Goal: Task Accomplishment & Management: Manage account settings

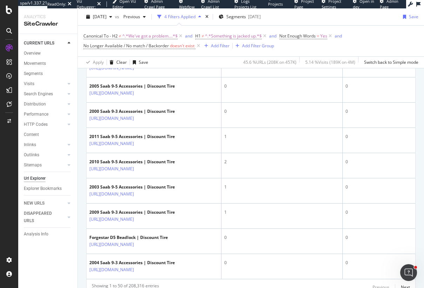
scroll to position [1304, 0]
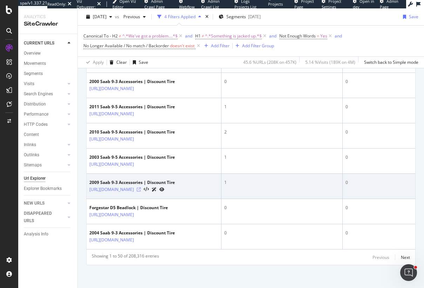
click at [141, 187] on icon at bounding box center [139, 189] width 4 height 4
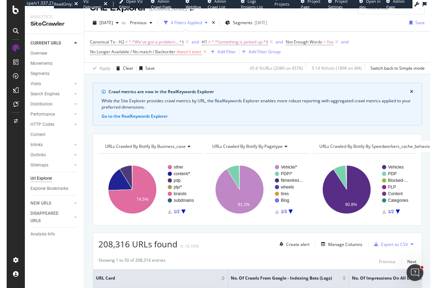
scroll to position [0, 0]
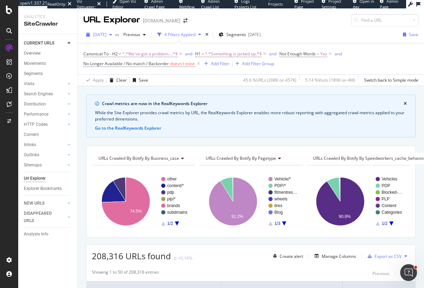
click at [106, 37] on div "[DATE]" at bounding box center [99, 34] width 32 height 11
click at [208, 87] on div "Crawl metrics are now in the RealKeywords Explorer While the Site Explorer prov…" at bounding box center [251, 94] width 346 height 17
click at [101, 36] on span "2025 Sep. 8th" at bounding box center [100, 35] width 14 height 6
click at [205, 90] on div "Crawl metrics are now in the RealKeywords Explorer While the Site Explorer prov…" at bounding box center [251, 94] width 346 height 17
click at [10, 178] on div at bounding box center [9, 148] width 17 height 212
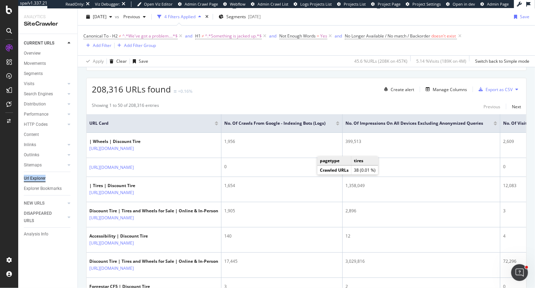
scroll to position [152, 0]
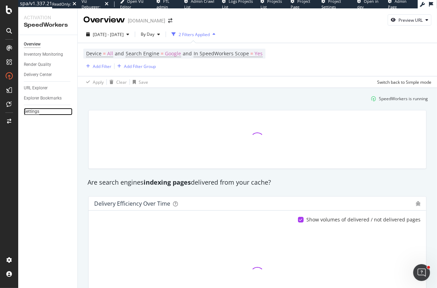
click at [33, 110] on div "Settings" at bounding box center [31, 111] width 15 height 7
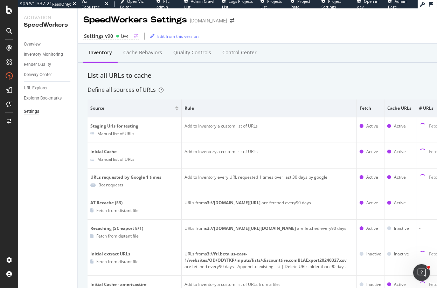
click at [104, 35] on div "Settings v90" at bounding box center [98, 36] width 29 height 7
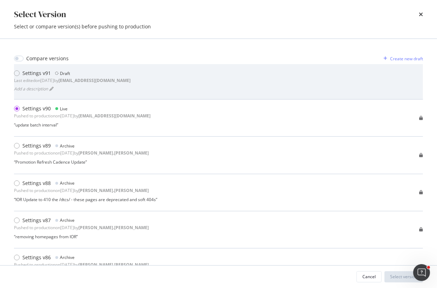
click at [121, 80] on div "Settings v91 Draft Last edited on 2025 Sep 10th by jbl@botify.com Add a descrip…" at bounding box center [218, 82] width 409 height 24
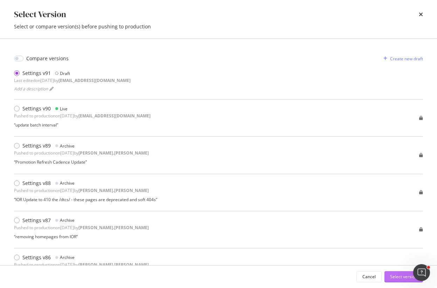
click at [397, 276] on div "Select version" at bounding box center [403, 276] width 27 height 6
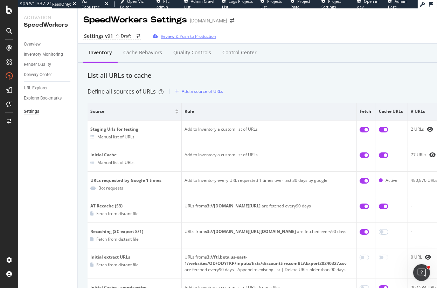
click at [168, 35] on div "Review & Push to Production" at bounding box center [188, 36] width 55 height 6
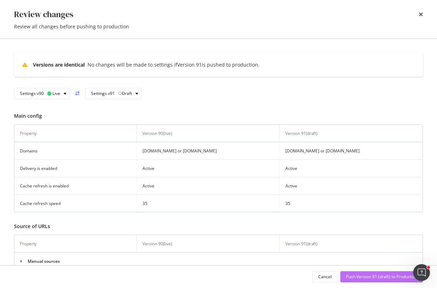
click at [380, 273] on div "Push Version 91 (draft) to Production" at bounding box center [381, 276] width 71 height 6
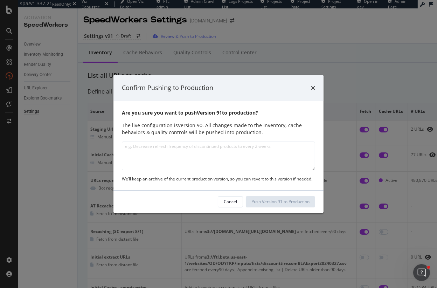
click at [212, 153] on textarea "modal" at bounding box center [218, 155] width 193 height 29
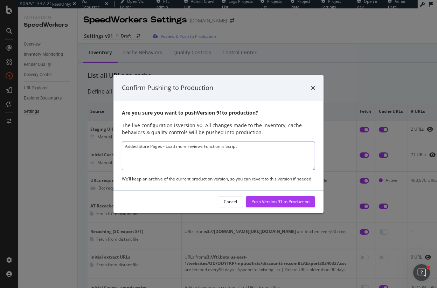
click at [254, 143] on textarea "Added Store Pages - Load more reviews Function is Script" at bounding box center [218, 155] width 193 height 29
paste textarea "https://botify.atlassian.net/browse/SWCX-6299"
type textarea "Added Store Pages - Load more reviews Function is Script - https://botify.atlas…"
click at [271, 200] on div "Push Version 91 to Production" at bounding box center [280, 201] width 58 height 6
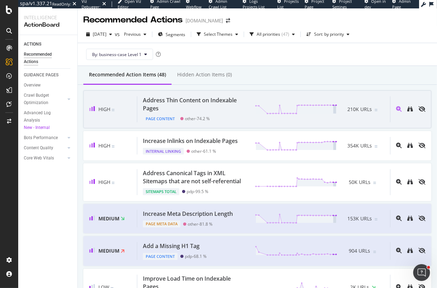
click at [224, 108] on div "Address Thin Content on Indexable Pages" at bounding box center [195, 104] width 104 height 16
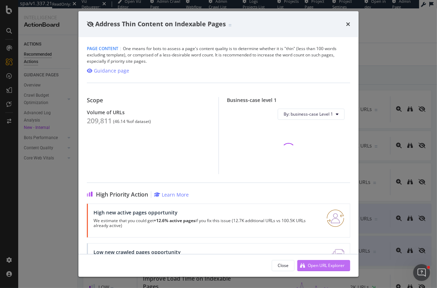
click at [311, 265] on div "Open URL Explorer" at bounding box center [326, 265] width 37 height 6
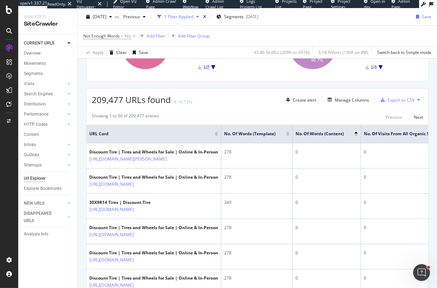
scroll to position [153, 0]
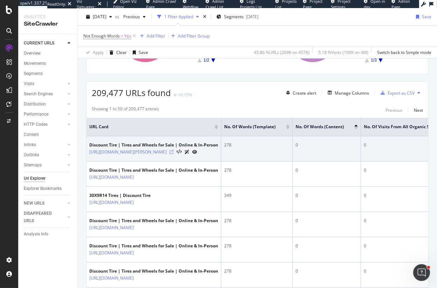
click at [174, 151] on icon at bounding box center [171, 152] width 4 height 4
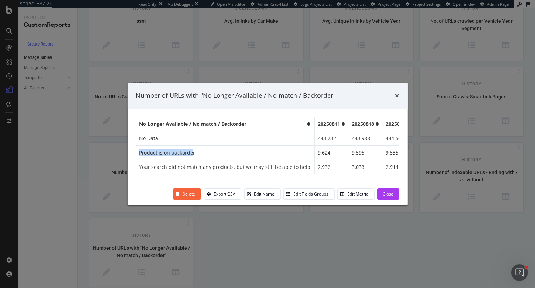
drag, startPoint x: 139, startPoint y: 153, endPoint x: 193, endPoint y: 154, distance: 53.9
click at [193, 155] on td "Product is on backorder" at bounding box center [225, 152] width 179 height 14
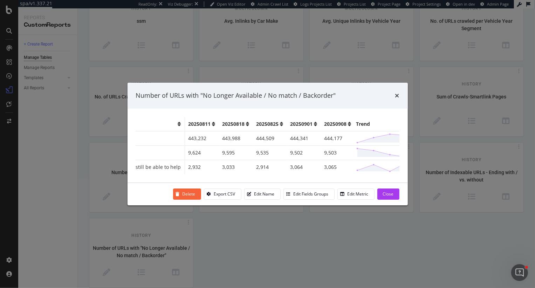
scroll to position [0, 148]
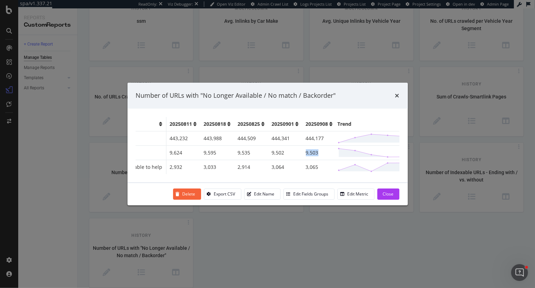
drag, startPoint x: 313, startPoint y: 151, endPoint x: 296, endPoint y: 151, distance: 17.2
click at [302, 151] on td "9,503" at bounding box center [319, 152] width 34 height 14
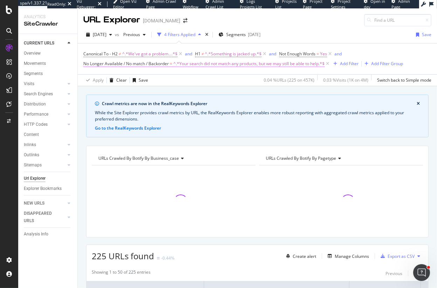
click at [217, 63] on span "^.*Your search did not match any products, but we may still be able to help.*$" at bounding box center [248, 64] width 151 height 10
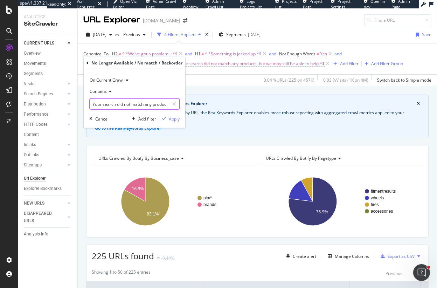
click at [140, 103] on input "Your search did not match any products, but we may still be able to help" at bounding box center [129, 103] width 79 height 11
click at [137, 103] on input "text" at bounding box center [135, 103] width 90 height 11
type input "backorder"
click at [178, 118] on div "Apply" at bounding box center [174, 119] width 11 height 6
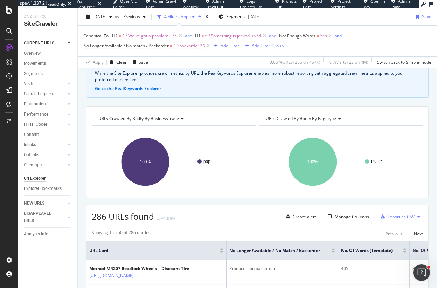
scroll to position [38, 0]
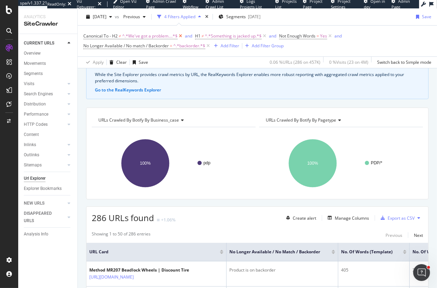
click at [180, 36] on icon at bounding box center [180, 36] width 6 height 7
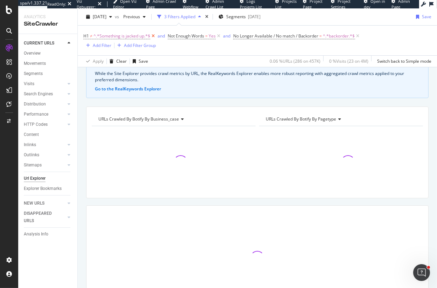
scroll to position [37, 0]
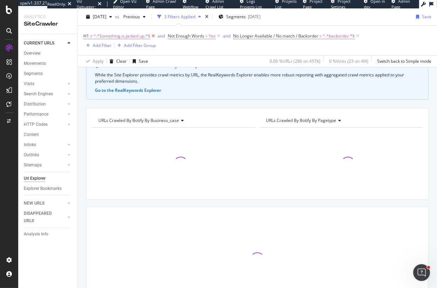
click at [152, 35] on icon at bounding box center [153, 36] width 6 height 7
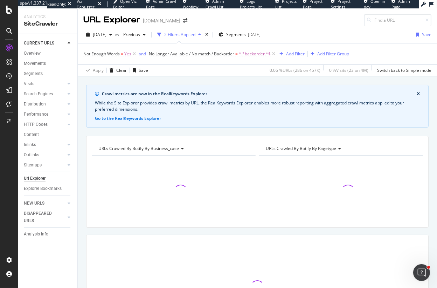
drag, startPoint x: 135, startPoint y: 54, endPoint x: 131, endPoint y: 83, distance: 29.4
click at [135, 54] on icon at bounding box center [134, 53] width 6 height 7
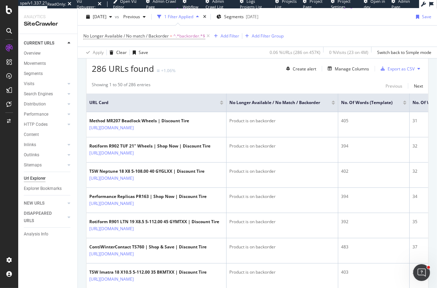
scroll to position [181, 0]
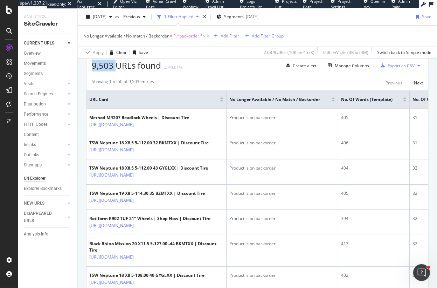
drag, startPoint x: 117, startPoint y: 67, endPoint x: 87, endPoint y: 67, distance: 29.4
click at [87, 67] on div "9,503 URLs found +0.01% Create alert Manage Columns Export as CSV" at bounding box center [257, 62] width 342 height 17
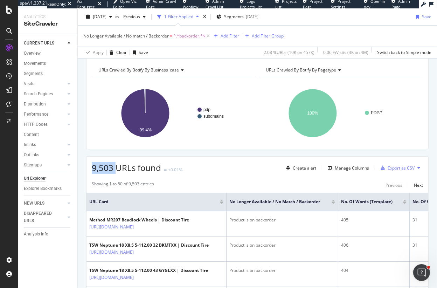
scroll to position [74, 0]
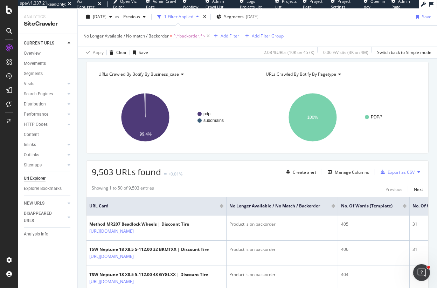
click at [283, 76] on span "URLs Crawled By Botify By pagetype" at bounding box center [301, 74] width 70 height 6
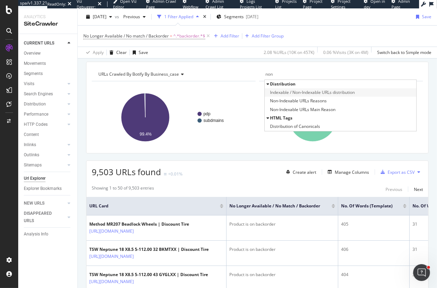
type input "non"
click at [291, 92] on span "Indexable / Non-Indexable URLs distribution" at bounding box center [312, 92] width 85 height 7
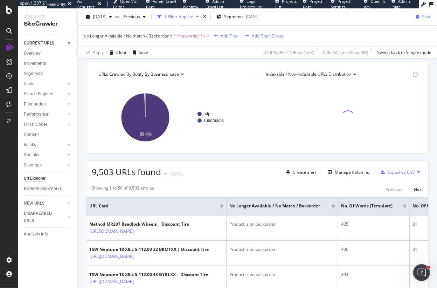
click at [159, 76] on span "URLs Crawled By Botify By business_case" at bounding box center [138, 74] width 81 height 6
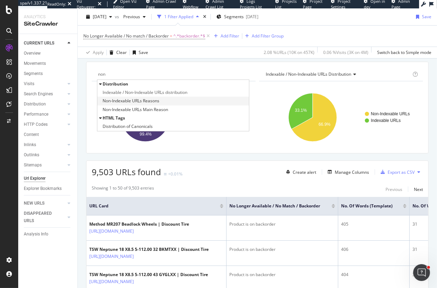
type input "non"
click at [136, 102] on span "Non-Indexable URLs Reasons" at bounding box center [131, 100] width 57 height 7
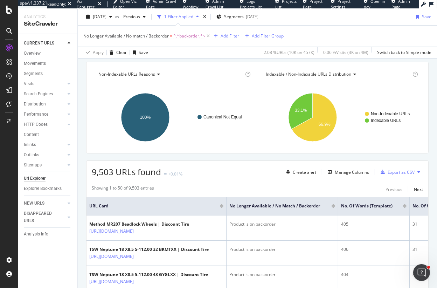
click at [139, 75] on span "Non-Indexable URLs Reasons" at bounding box center [126, 74] width 57 height 6
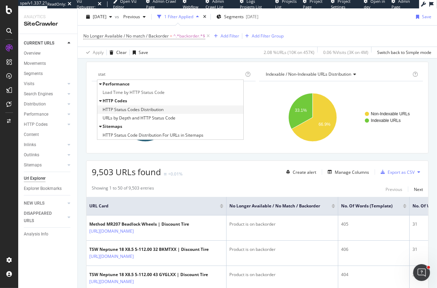
type input "stat"
click at [142, 110] on span "HTTP Status Codes Distribution" at bounding box center [133, 109] width 61 height 7
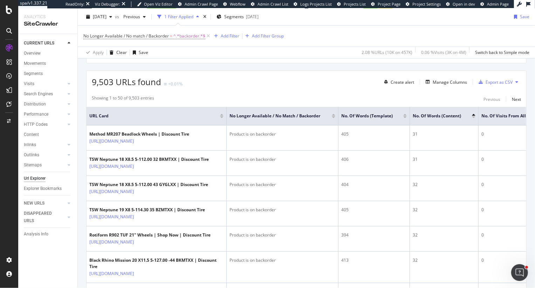
scroll to position [165, 0]
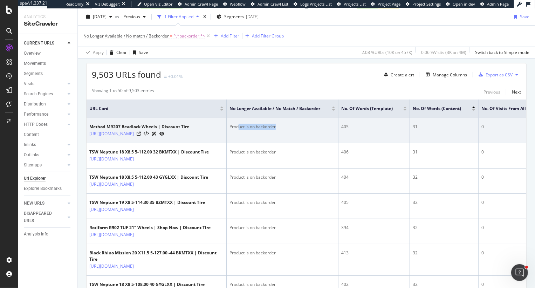
drag, startPoint x: 239, startPoint y: 133, endPoint x: 281, endPoint y: 132, distance: 41.7
click at [281, 130] on div "Product is on backorder" at bounding box center [282, 127] width 106 height 6
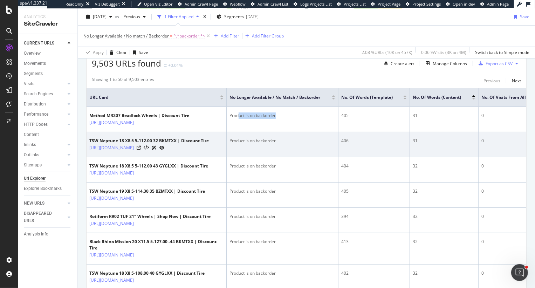
scroll to position [159, 0]
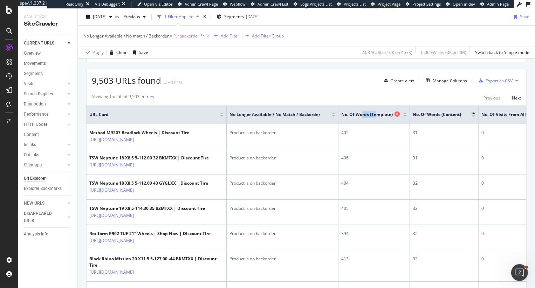
drag, startPoint x: 362, startPoint y: 117, endPoint x: 376, endPoint y: 116, distance: 13.7
click at [376, 116] on span "No. of Words (Template)" at bounding box center [366, 114] width 51 height 6
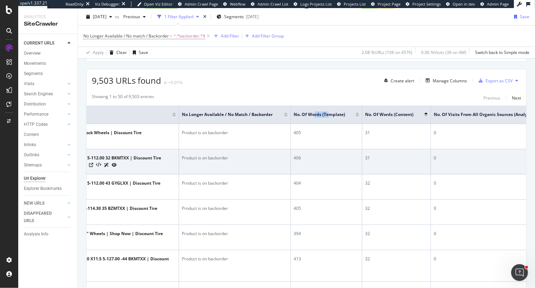
scroll to position [0, 74]
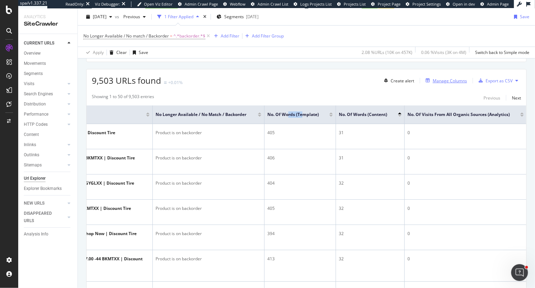
click at [436, 78] on div "Manage Columns" at bounding box center [449, 81] width 34 height 6
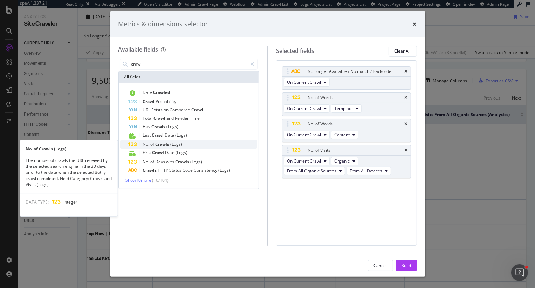
type input "crawl"
click at [170, 143] on span "Crawls" at bounding box center [162, 144] width 15 height 6
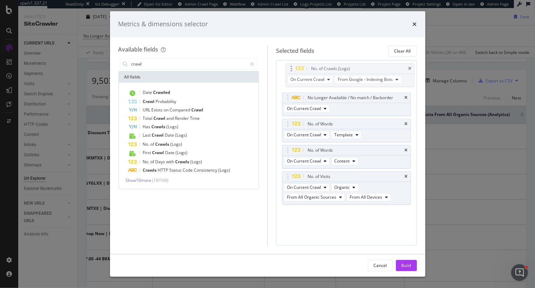
drag, startPoint x: 285, startPoint y: 185, endPoint x: 289, endPoint y: 68, distance: 117.3
click at [289, 68] on body "spa/v1.337.21 ReadOnly: Viz Debugger: Open Viz Editor Admin Crawl Page Webflow …" at bounding box center [267, 144] width 535 height 288
click at [405, 266] on div "Build" at bounding box center [406, 265] width 10 height 6
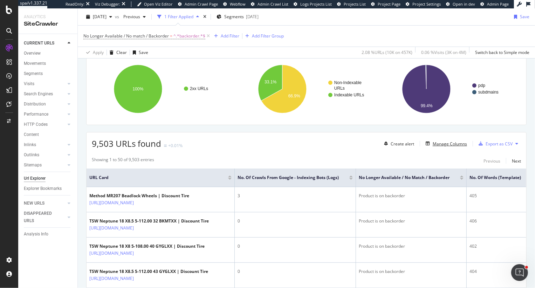
scroll to position [101, 0]
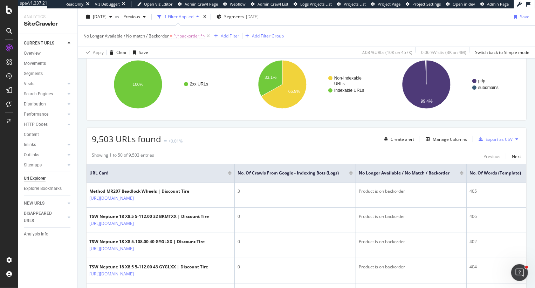
click at [352, 174] on div at bounding box center [351, 174] width 4 height 2
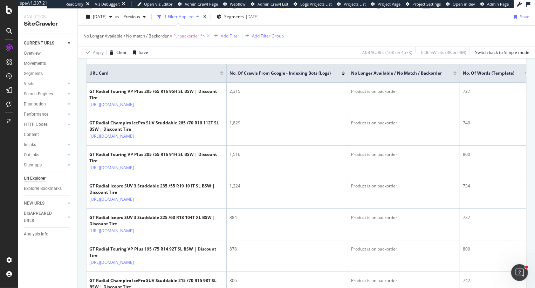
scroll to position [201, 0]
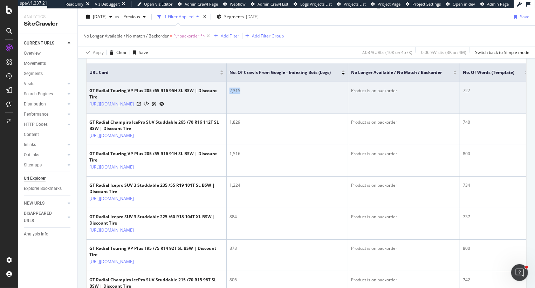
drag, startPoint x: 230, startPoint y: 95, endPoint x: 247, endPoint y: 95, distance: 17.5
click at [247, 94] on div "2,315" at bounding box center [287, 91] width 116 height 6
drag, startPoint x: 358, startPoint y: 95, endPoint x: 406, endPoint y: 94, distance: 48.0
click at [406, 94] on div "Product is on backorder" at bounding box center [404, 91] width 106 height 6
click at [141, 106] on icon at bounding box center [139, 104] width 4 height 4
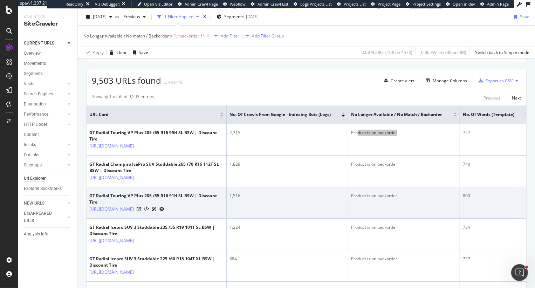
scroll to position [146, 0]
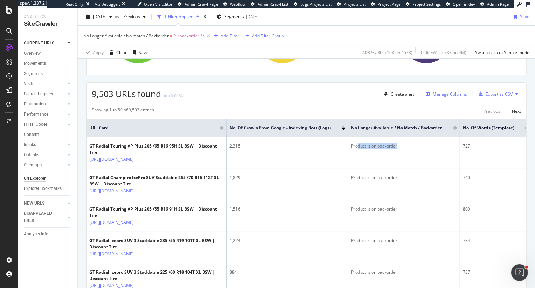
click at [436, 93] on div "Manage Columns" at bounding box center [449, 94] width 34 height 6
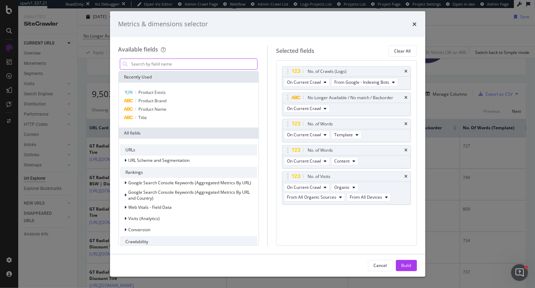
click at [232, 61] on input "modal" at bounding box center [194, 64] width 127 height 11
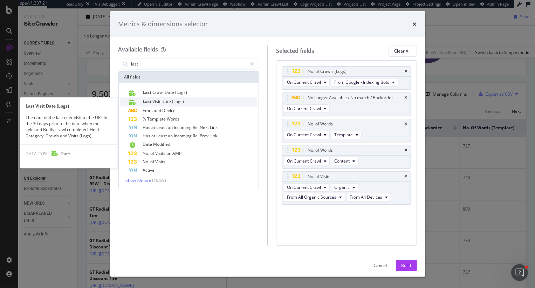
type input "last"
click at [161, 100] on span "Visit" at bounding box center [157, 101] width 9 height 6
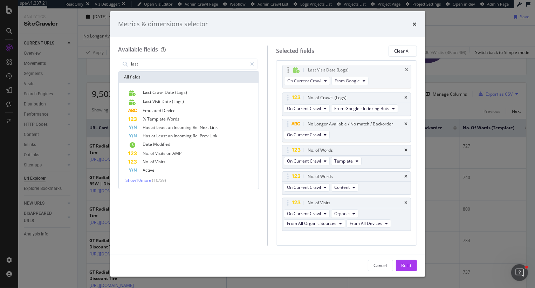
drag, startPoint x: 287, startPoint y: 211, endPoint x: 287, endPoint y: 69, distance: 142.1
click at [287, 69] on body "spa/v1.337.21 ReadOnly: Viz Debugger: Open Viz Editor Admin Crawl Page Webflow …" at bounding box center [267, 144] width 535 height 288
click at [140, 99] on div "Last Visit Date (Logs)" at bounding box center [192, 101] width 129 height 9
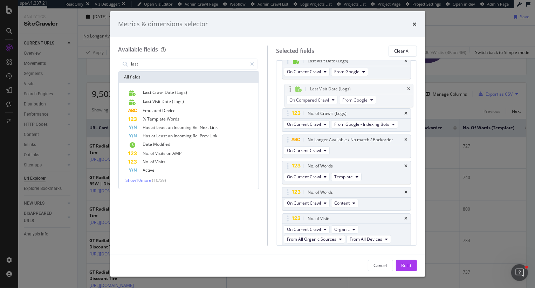
drag, startPoint x: 287, startPoint y: 228, endPoint x: 287, endPoint y: 85, distance: 142.1
click at [287, 85] on body "spa/v1.337.21 ReadOnly: Viz Debugger: Open Viz Editor Admin Crawl Page Webflow …" at bounding box center [267, 144] width 535 height 288
click at [407, 264] on div "Build" at bounding box center [406, 265] width 10 height 6
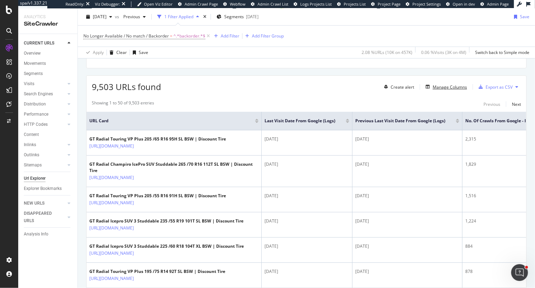
scroll to position [153, 0]
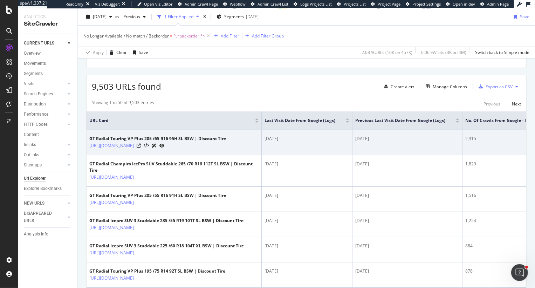
drag, startPoint x: 287, startPoint y: 139, endPoint x: 273, endPoint y: 139, distance: 14.0
click at [273, 139] on div "2025-09-07" at bounding box center [306, 138] width 85 height 6
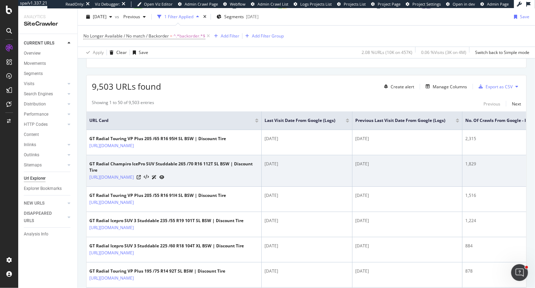
drag, startPoint x: 290, startPoint y: 171, endPoint x: 274, endPoint y: 170, distance: 16.1
click at [274, 167] on div "2025-08-23" at bounding box center [306, 164] width 85 height 6
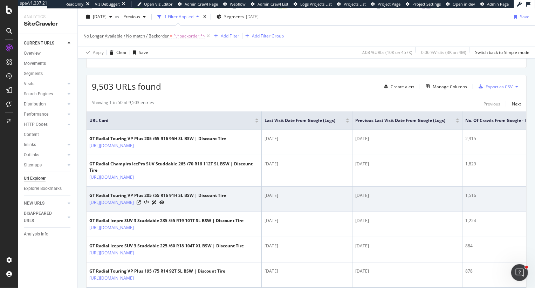
scroll to position [162, 0]
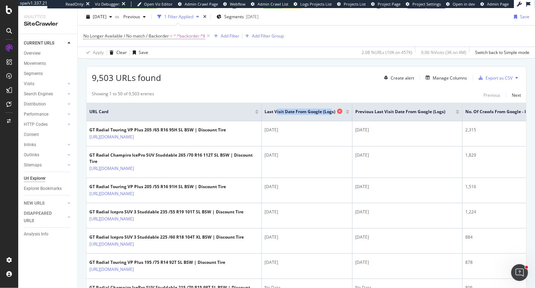
drag, startPoint x: 277, startPoint y: 112, endPoint x: 333, endPoint y: 112, distance: 56.0
click at [333, 112] on span "Last Visit Date from Google (Logs)" at bounding box center [299, 112] width 71 height 6
drag, startPoint x: 393, startPoint y: 111, endPoint x: 435, endPoint y: 112, distance: 42.0
click at [435, 112] on span "Previous Last Visit Date from Google (Logs)" at bounding box center [400, 112] width 90 height 6
click at [400, 112] on span "Previous Last Visit Date from Google (Logs)" at bounding box center [400, 112] width 90 height 6
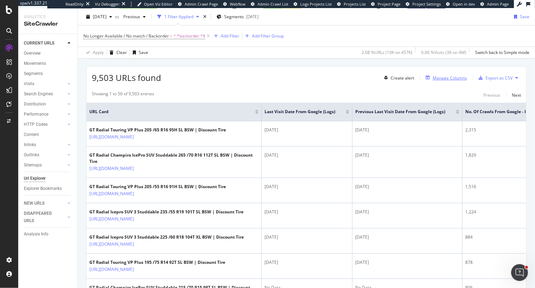
click at [436, 75] on div "Manage Columns" at bounding box center [449, 78] width 34 height 6
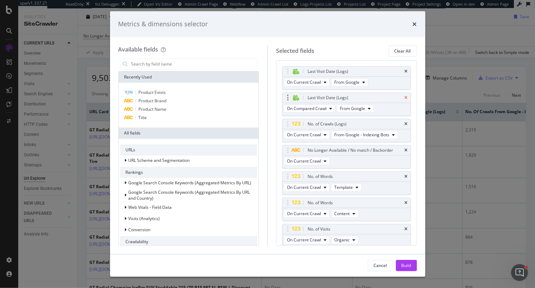
click at [406, 97] on icon "times" at bounding box center [405, 98] width 3 height 4
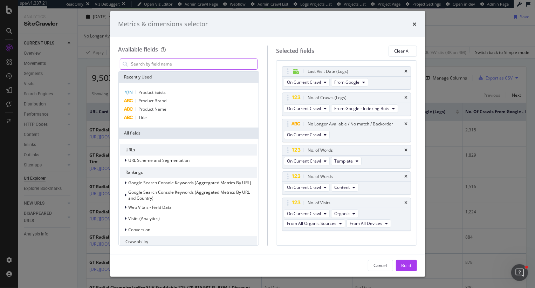
click at [181, 58] on div "modal" at bounding box center [189, 63] width 138 height 11
click at [161, 65] on input "modal" at bounding box center [194, 64] width 127 height 11
type input "t"
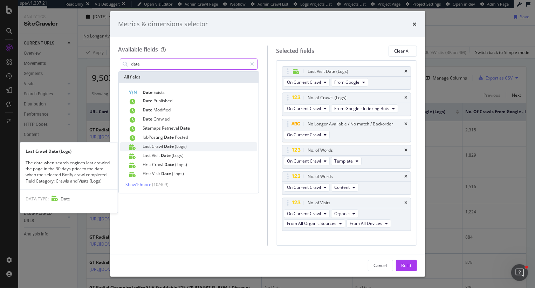
type input "date"
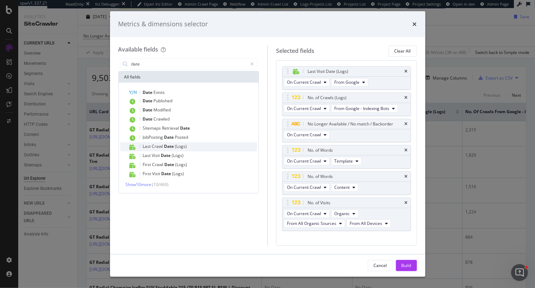
click at [147, 145] on span "Last" at bounding box center [147, 146] width 9 height 6
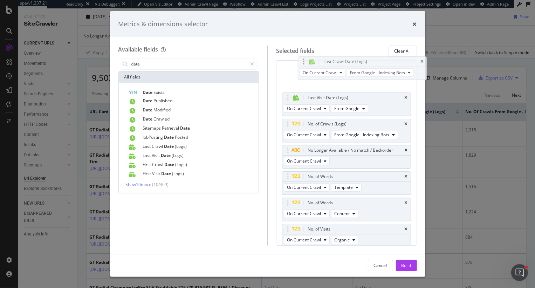
scroll to position [0, 0]
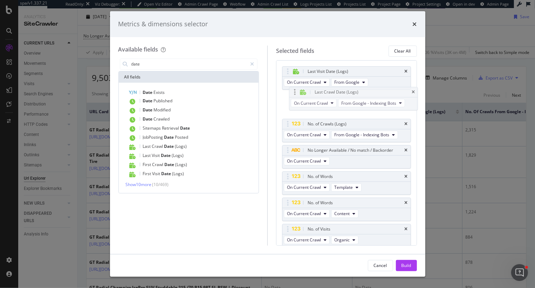
drag, startPoint x: 286, startPoint y: 229, endPoint x: 293, endPoint y: 93, distance: 136.0
click at [293, 93] on body "spa/v1.337.21 ReadOnly: Viz Debugger: Open Viz Editor Admin Crawl Page Webflow …" at bounding box center [267, 144] width 535 height 288
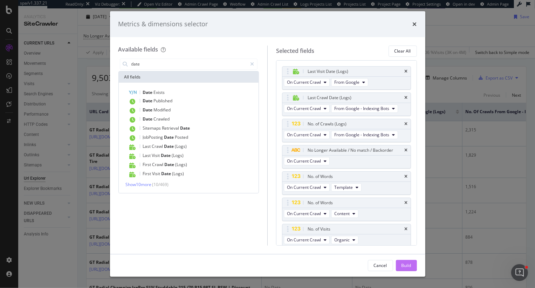
click at [408, 265] on div "Build" at bounding box center [406, 265] width 10 height 6
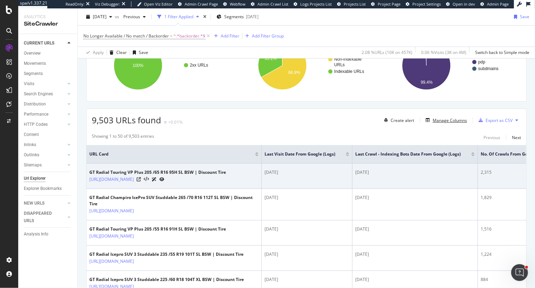
scroll to position [133, 0]
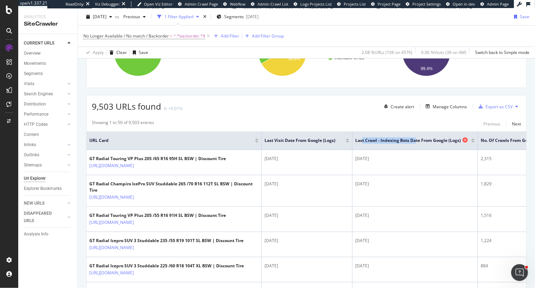
drag, startPoint x: 362, startPoint y: 139, endPoint x: 415, endPoint y: 140, distance: 53.6
click at [416, 140] on span "Last Crawl - Indexing Bots Date from Google (Logs)" at bounding box center [407, 140] width 105 height 6
drag, startPoint x: 278, startPoint y: 139, endPoint x: 306, endPoint y: 139, distance: 28.0
click at [307, 139] on span "Last Visit Date from Google (Logs)" at bounding box center [299, 140] width 71 height 6
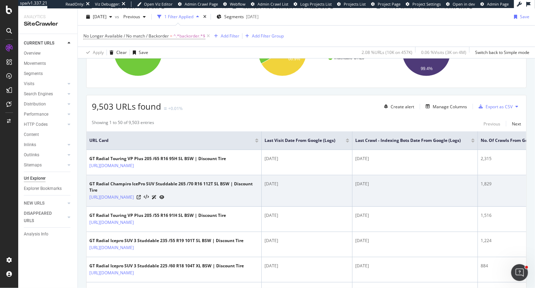
click at [391, 181] on td "2025-09-07" at bounding box center [414, 191] width 125 height 32
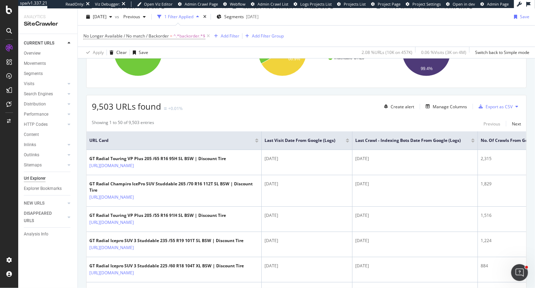
click at [348, 139] on div at bounding box center [347, 139] width 4 height 2
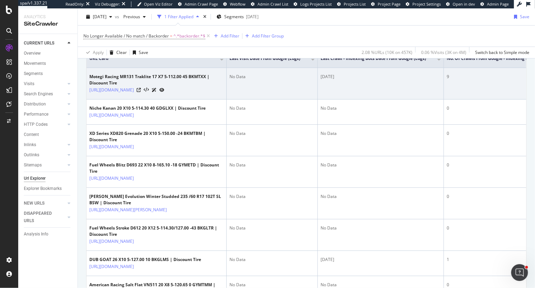
scroll to position [212, 0]
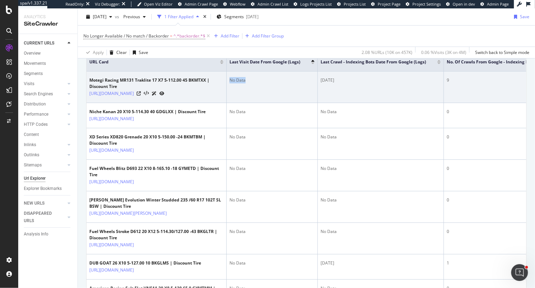
drag, startPoint x: 229, startPoint y: 82, endPoint x: 269, endPoint y: 86, distance: 40.1
click at [269, 86] on td "No Data" at bounding box center [271, 87] width 91 height 32
drag, startPoint x: 322, startPoint y: 83, endPoint x: 341, endPoint y: 82, distance: 19.3
click at [341, 83] on div "2025-08-21" at bounding box center [380, 80] width 120 height 6
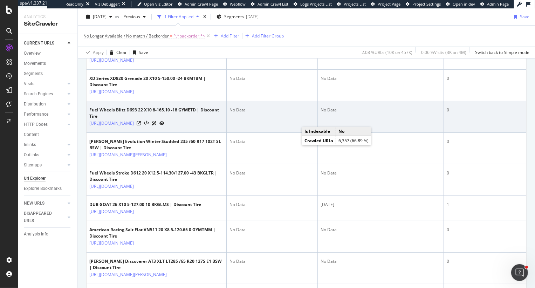
scroll to position [270, 0]
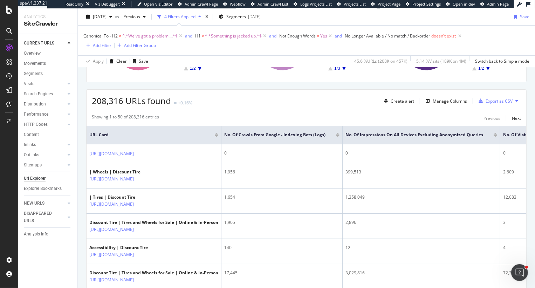
scroll to position [150, 0]
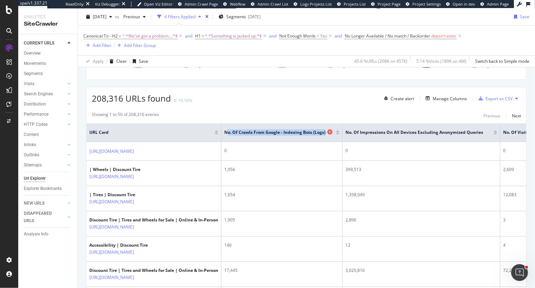
drag, startPoint x: 265, startPoint y: 131, endPoint x: 352, endPoint y: 135, distance: 87.6
click at [336, 135] on div "No. of Crawls from Google - Indexing Bots (Logs)" at bounding box center [280, 132] width 112 height 7
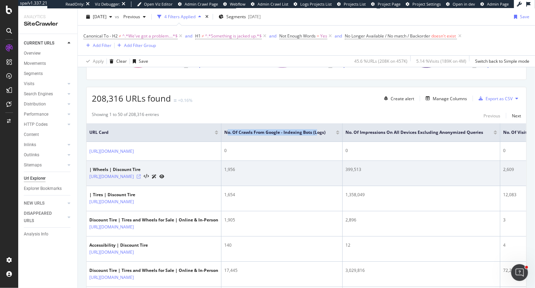
click at [141, 175] on icon at bounding box center [139, 176] width 4 height 4
drag, startPoint x: 278, startPoint y: 169, endPoint x: 250, endPoint y: 169, distance: 27.7
drag, startPoint x: 412, startPoint y: 169, endPoint x: 371, endPoint y: 169, distance: 41.7
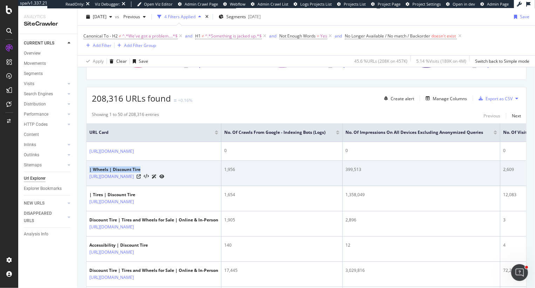
drag, startPoint x: 144, startPoint y: 168, endPoint x: 86, endPoint y: 167, distance: 57.4
click at [86, 167] on td "| Wheels | Discount Tire https://www.discounttire.com/wheels-catalog" at bounding box center [153, 173] width 135 height 25
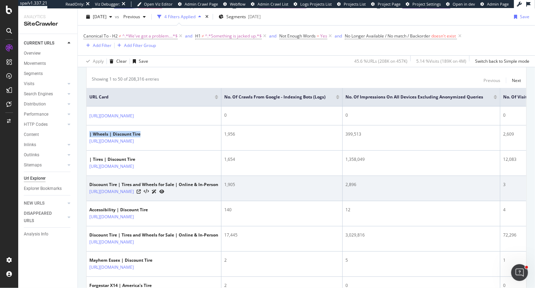
scroll to position [191, 0]
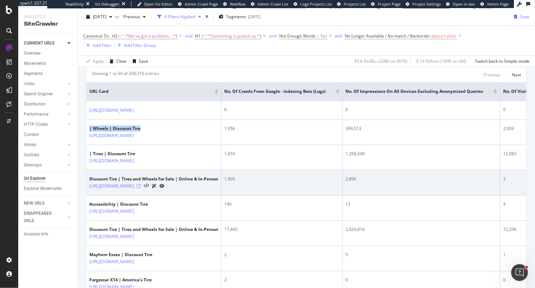
click at [141, 186] on icon at bounding box center [139, 186] width 4 height 4
click at [149, 185] on icon at bounding box center [146, 185] width 5 height 5
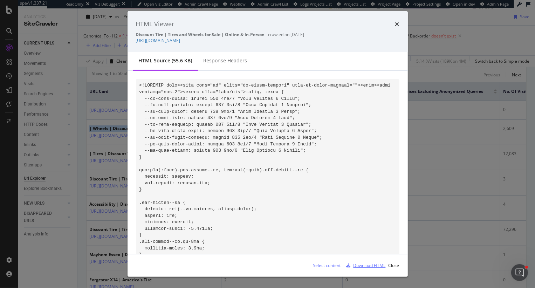
click at [376, 264] on div "Download HTML" at bounding box center [369, 265] width 32 height 6
click at [397, 23] on icon "times" at bounding box center [397, 24] width 4 height 6
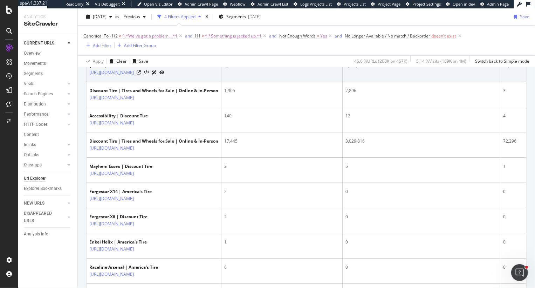
scroll to position [280, 0]
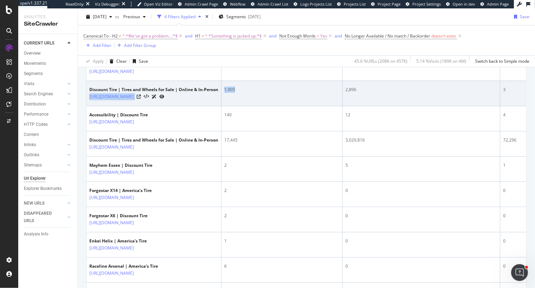
drag, startPoint x: 271, startPoint y: 88, endPoint x: 255, endPoint y: 88, distance: 16.5
drag, startPoint x: 400, startPoint y: 90, endPoint x: 371, endPoint y: 90, distance: 29.1
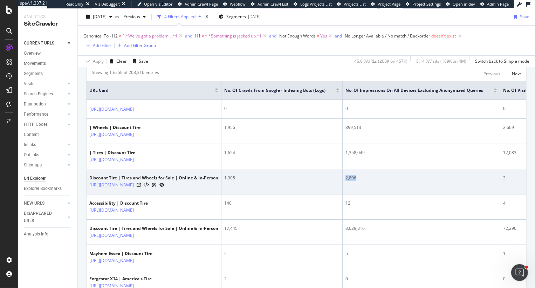
scroll to position [193, 0]
click at [410, 181] on td "2,896" at bounding box center [421, 180] width 158 height 25
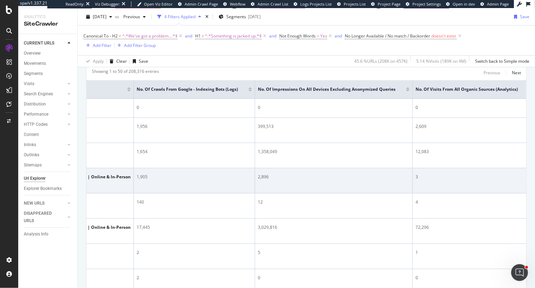
scroll to position [0, 89]
drag, startPoint x: 456, startPoint y: 179, endPoint x: 439, endPoint y: 177, distance: 17.5
click at [439, 177] on tr "Discount Tire | Tires and Wheels for Sale | Online & In-Person https://www.disc…" at bounding box center [486, 180] width 977 height 25
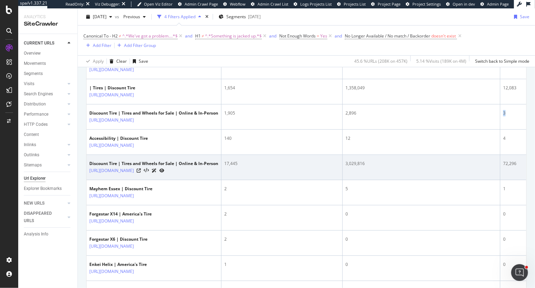
scroll to position [263, 0]
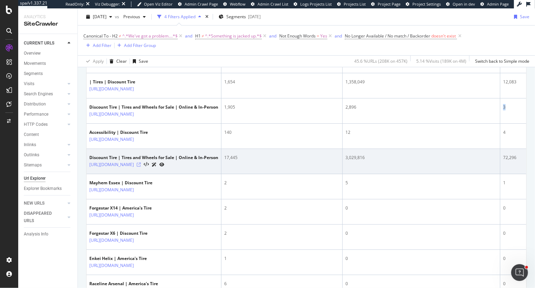
click at [141, 164] on icon at bounding box center [139, 164] width 4 height 4
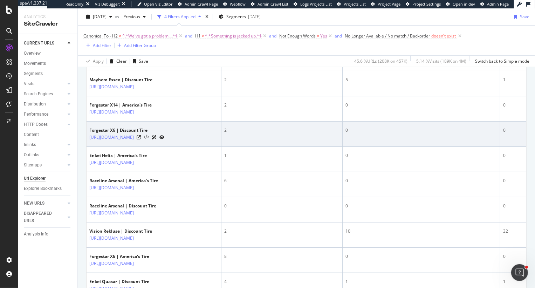
scroll to position [373, 0]
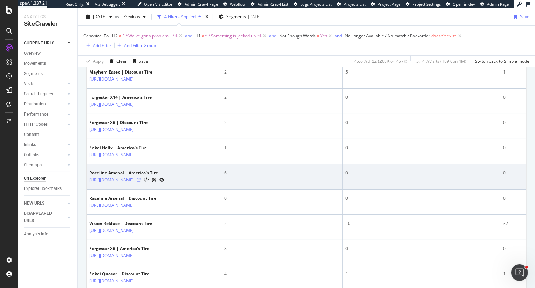
click at [141, 179] on icon at bounding box center [139, 180] width 4 height 4
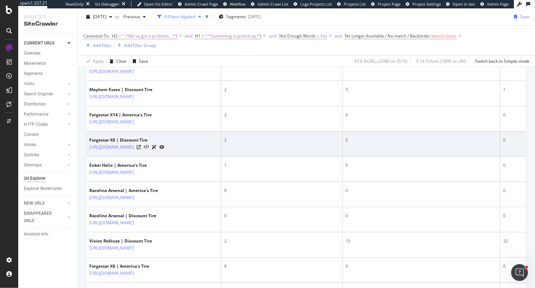
scroll to position [0, 0]
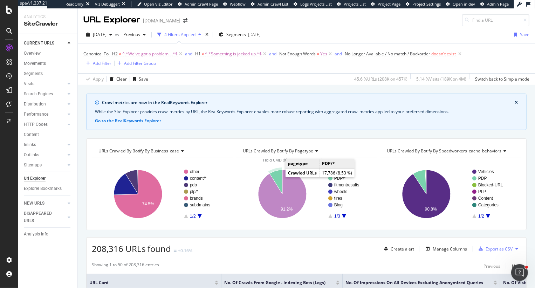
click at [276, 175] on icon "A chart." at bounding box center [275, 182] width 13 height 24
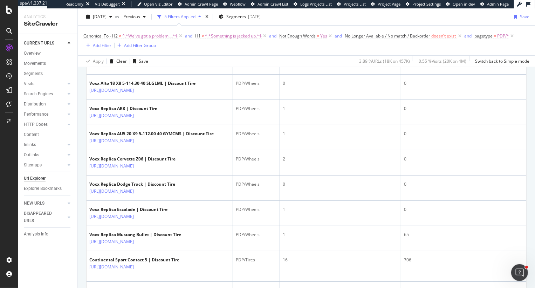
scroll to position [270, 0]
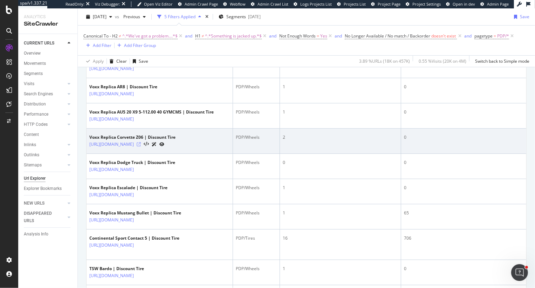
click at [141, 144] on icon at bounding box center [139, 144] width 4 height 4
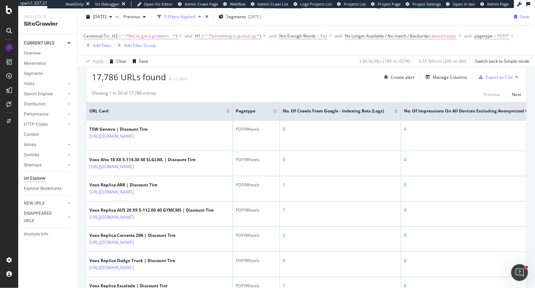
scroll to position [165, 0]
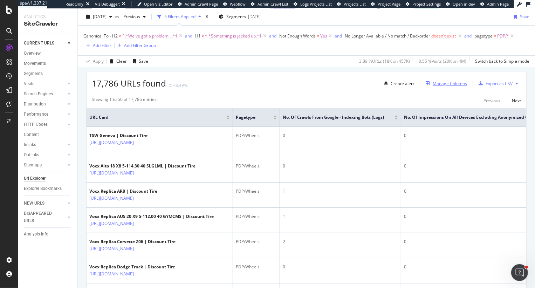
click at [448, 79] on div "Manage Columns" at bounding box center [444, 83] width 44 height 8
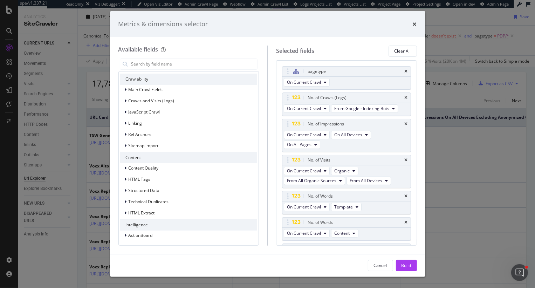
scroll to position [163, 0]
click at [139, 211] on span "HTML Extract" at bounding box center [141, 212] width 26 height 6
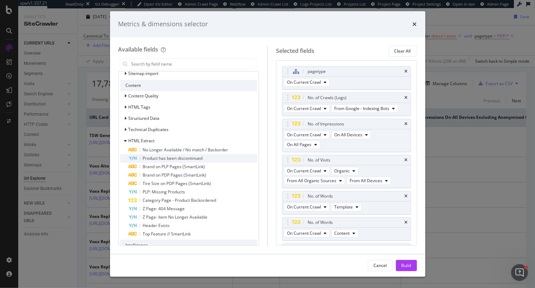
scroll to position [237, 0]
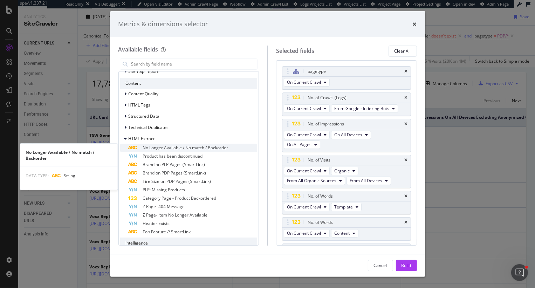
click at [186, 149] on span "No Longer Available / No match / Backorder" at bounding box center [185, 148] width 85 height 6
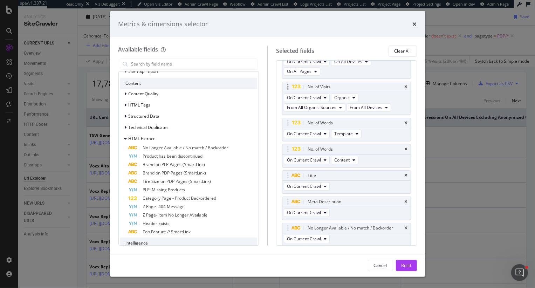
scroll to position [97, 0]
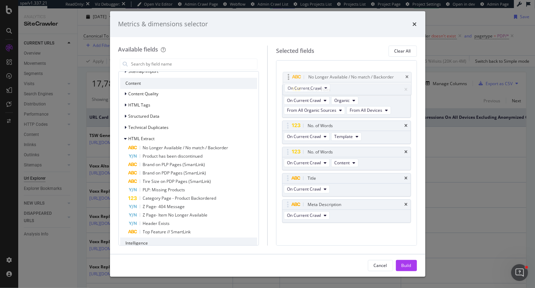
drag, startPoint x: 285, startPoint y: 201, endPoint x: 285, endPoint y: 75, distance: 126.4
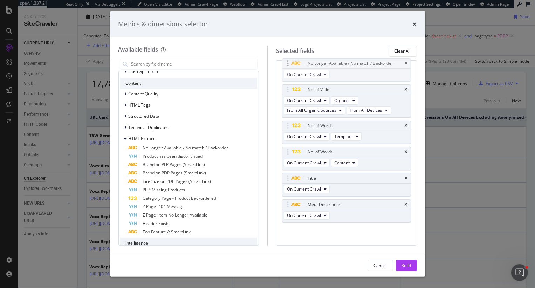
click at [285, 75] on body "spa/v1.337.21 ReadOnly: Viz Debugger: Open Viz Editor Admin Crawl Page Webflow …" at bounding box center [267, 144] width 535 height 288
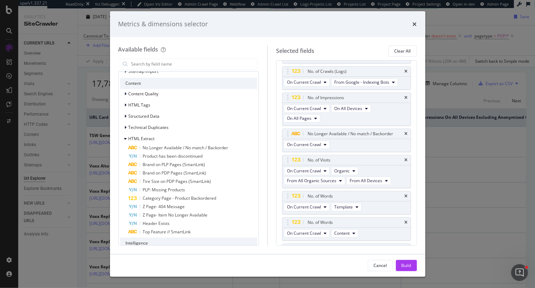
scroll to position [25, 0]
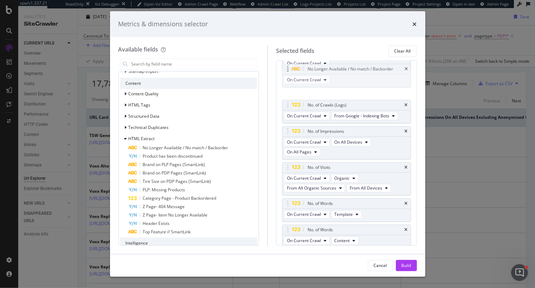
drag, startPoint x: 284, startPoint y: 135, endPoint x: 284, endPoint y: 62, distance: 73.9
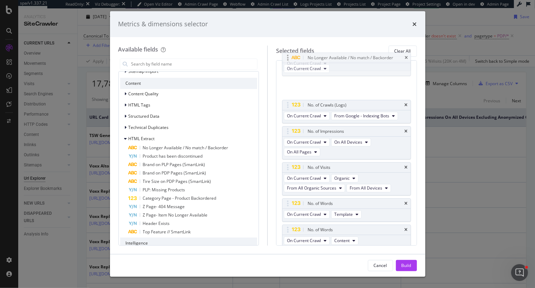
click at [284, 62] on body "spa/v1.337.21 ReadOnly: Viz Debugger: Open Viz Editor Admin Crawl Page Webflow …" at bounding box center [267, 144] width 535 height 288
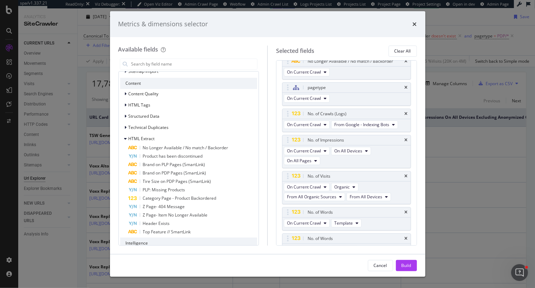
scroll to position [0, 0]
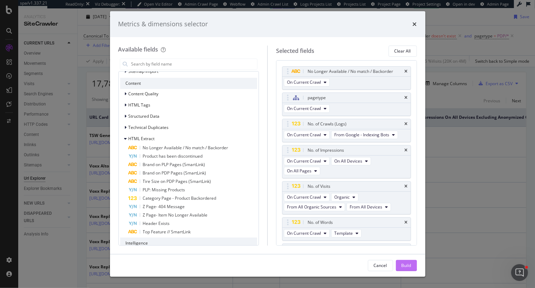
click at [401, 262] on div "Build" at bounding box center [406, 265] width 10 height 11
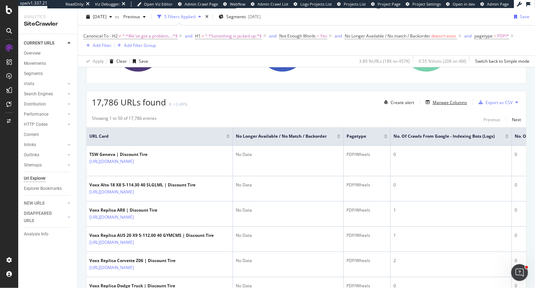
scroll to position [149, 0]
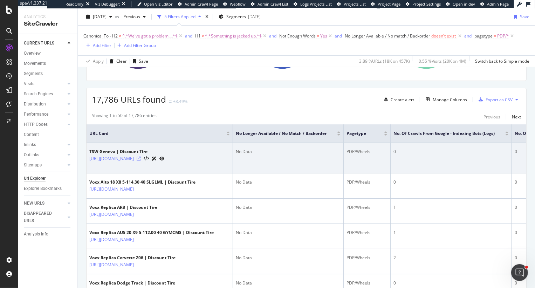
click at [141, 160] on icon at bounding box center [139, 158] width 4 height 4
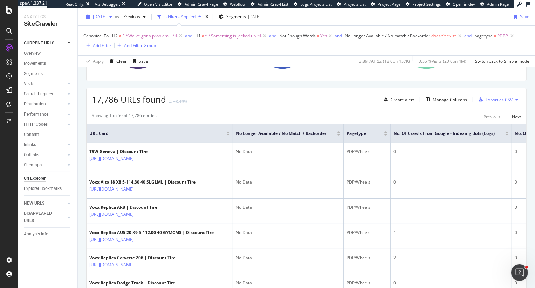
click at [106, 19] on span "2025 Sep. 8th" at bounding box center [100, 17] width 14 height 6
click at [217, 117] on div "Showing 1 to 50 of 17,786 entries Previous Next" at bounding box center [305, 116] width 439 height 8
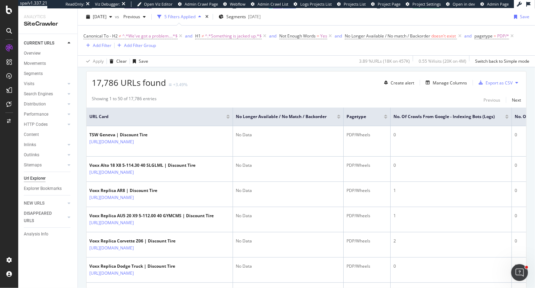
scroll to position [64, 0]
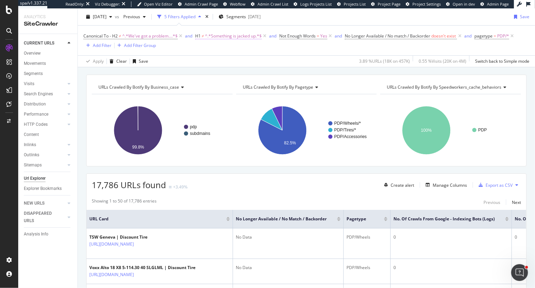
click at [246, 35] on span "^.*Something is jacked up.*$" at bounding box center [233, 36] width 57 height 10
click at [499, 40] on span "PDP/*" at bounding box center [503, 36] width 12 height 10
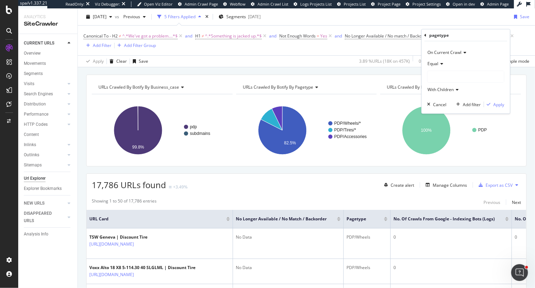
click at [440, 75] on div at bounding box center [465, 76] width 76 height 11
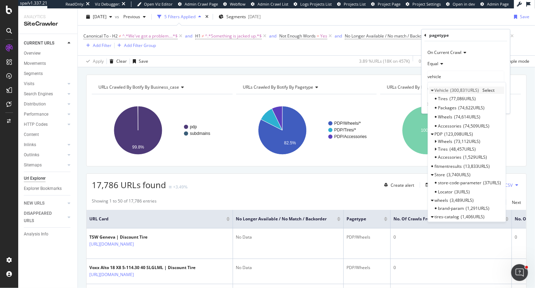
type input "vehicle"
click at [453, 90] on span "300,831 URLS" at bounding box center [464, 90] width 29 height 6
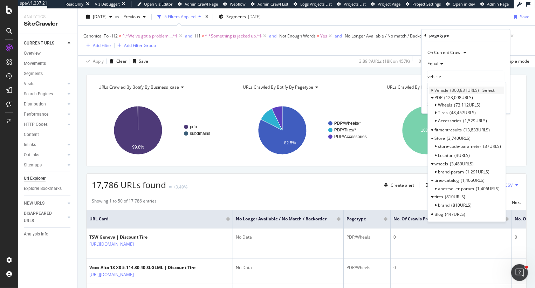
click at [487, 88] on span "Select" at bounding box center [488, 90] width 12 height 6
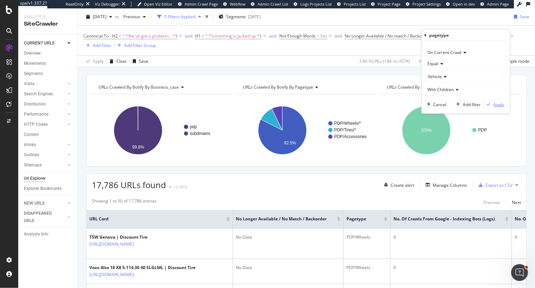
click at [492, 105] on div "button" at bounding box center [488, 104] width 9 height 4
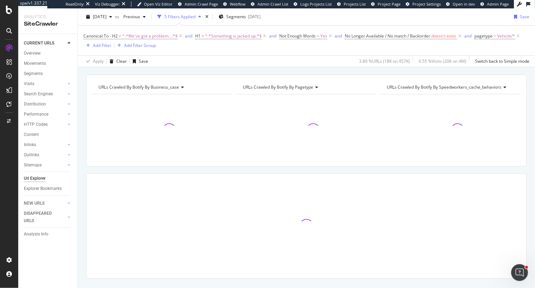
scroll to position [78, 0]
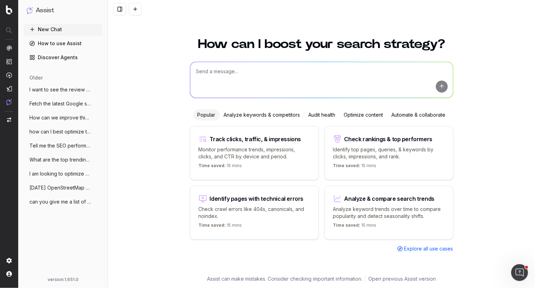
click at [269, 69] on textarea at bounding box center [321, 80] width 263 height 36
paste textarea "[URL][DOMAIN_NAME]"
type textarea "Help me add faqs for our appointment page for discount tire [URL][DOMAIN_NAME]"
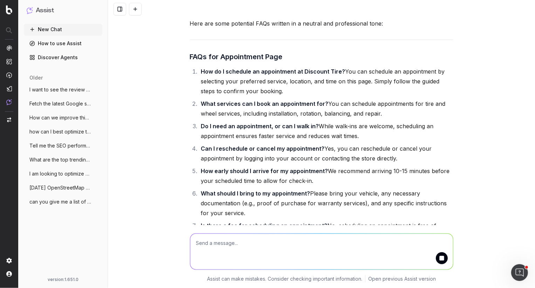
scroll to position [119, 0]
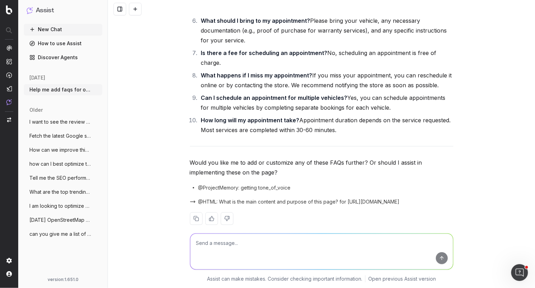
scroll to position [289, 0]
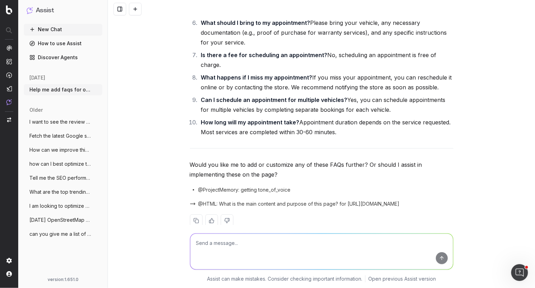
drag, startPoint x: 249, startPoint y: 201, endPoint x: 209, endPoint y: 29, distance: 176.4
click at [209, 29] on ol "How do I schedule an appointment at Discount Tire? You can schedule an appointm…" at bounding box center [321, 16] width 263 height 241
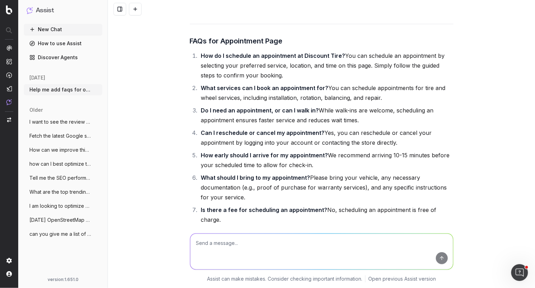
scroll to position [130, 0]
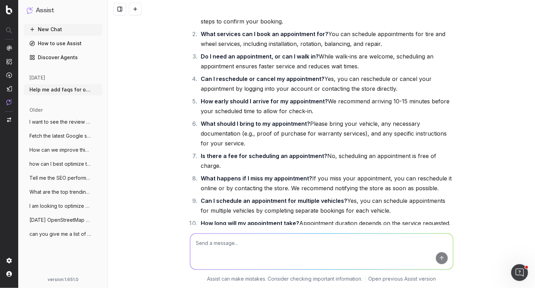
click at [231, 71] on li "Do I need an appointment, or can I walk in? While walk-ins are welcome, schedul…" at bounding box center [326, 61] width 254 height 20
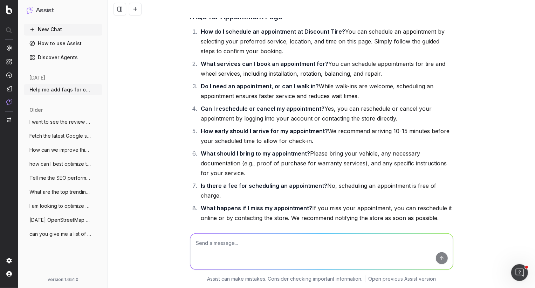
scroll to position [110, 0]
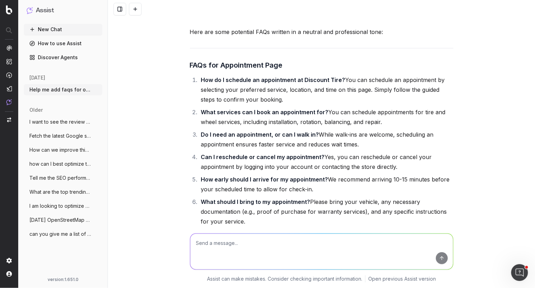
drag, startPoint x: 246, startPoint y: 155, endPoint x: 186, endPoint y: 74, distance: 101.6
click at [186, 74] on div "Help me add faqs for our appointment page for discount tire https://www.discoun…" at bounding box center [321, 144] width 427 height 288
copy div "FAQs for Appointment Page How do I schedule an appointment at Discount Tire? Yo…"
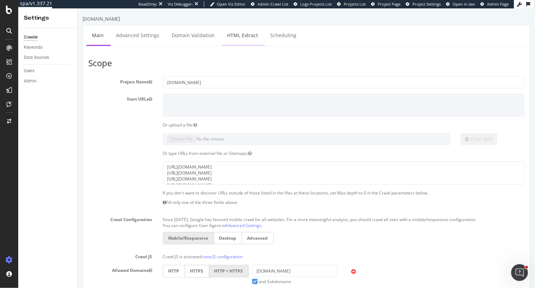
click at [235, 34] on link "HTML Extract" at bounding box center [241, 35] width 41 height 19
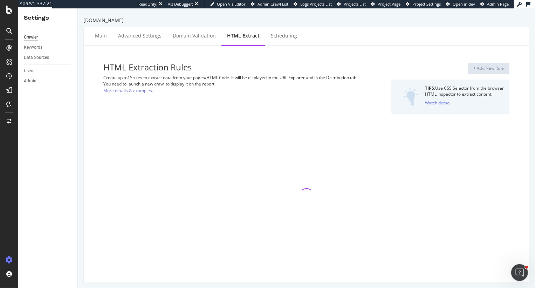
select select "exist"
select select "count"
select select "exist"
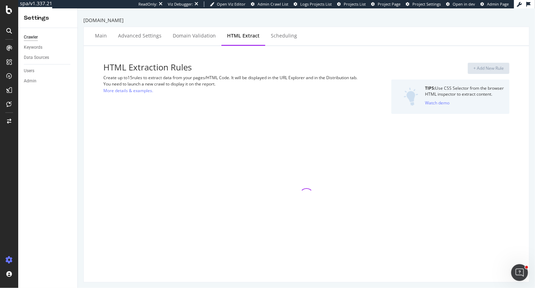
select select "exist"
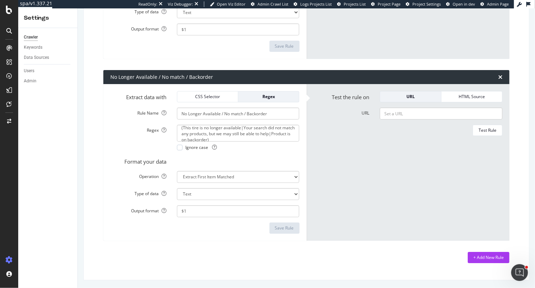
scroll to position [6, 0]
drag, startPoint x: 207, startPoint y: 137, endPoint x: 231, endPoint y: 137, distance: 23.5
click at [207, 137] on textarea "(This tire is no longer available|Your search did not match any products, but w…" at bounding box center [238, 133] width 123 height 17
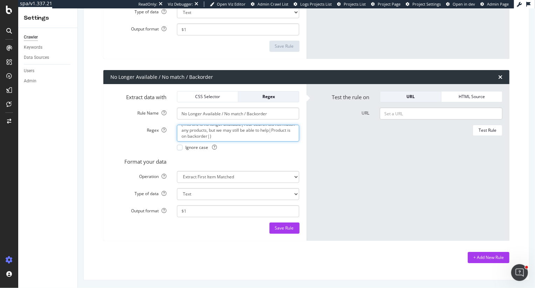
paste textarea "Product has been discontinued"
type textarea "(This tire is no longer available|Your search did not match any products, but w…"
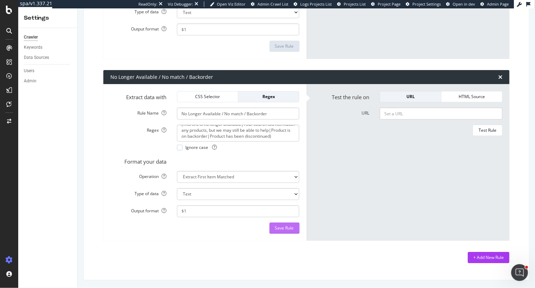
click at [283, 230] on div "Save Rule" at bounding box center [284, 228] width 19 height 6
drag, startPoint x: 280, startPoint y: 109, endPoint x: 283, endPoint y: 119, distance: 10.5
click at [283, 119] on form "Extract data with CSS Selector Regex Rule Name No Longer Available / No match /…" at bounding box center [204, 162] width 189 height 142
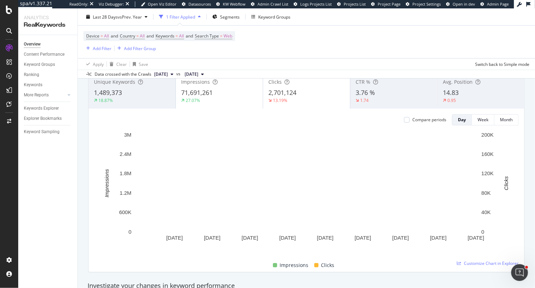
scroll to position [44, 0]
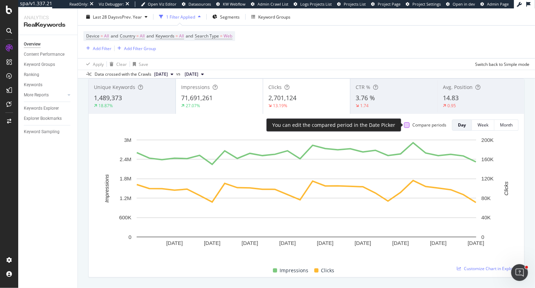
click at [405, 124] on div at bounding box center [407, 125] width 6 height 6
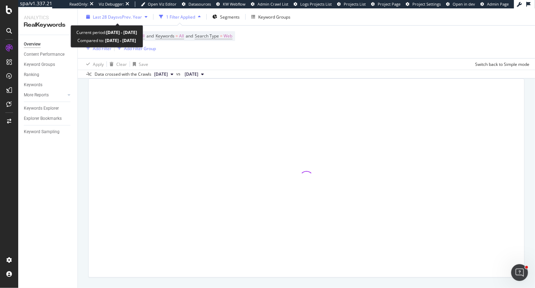
click at [134, 19] on span "vs Prev. Year" at bounding box center [130, 17] width 24 height 6
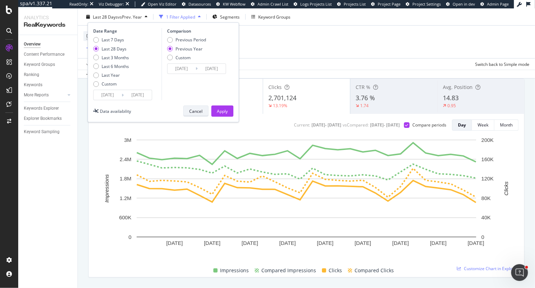
click at [194, 111] on div "Cancel" at bounding box center [195, 111] width 13 height 6
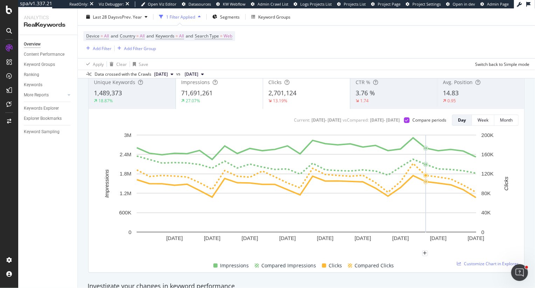
scroll to position [48, 0]
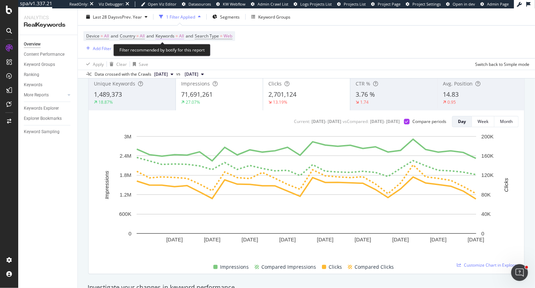
click at [184, 35] on span "All" at bounding box center [181, 36] width 5 height 10
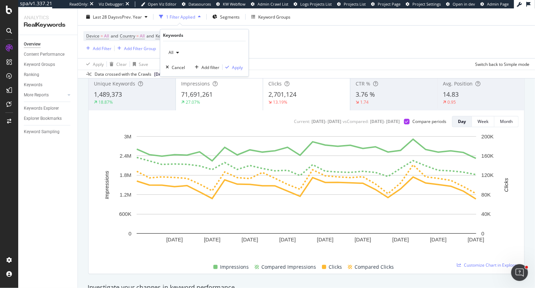
click at [173, 51] on div "button" at bounding box center [177, 52] width 8 height 4
click at [178, 66] on span "Non-Branded" at bounding box center [207, 66] width 71 height 6
click at [233, 68] on div "Apply" at bounding box center [237, 67] width 11 height 6
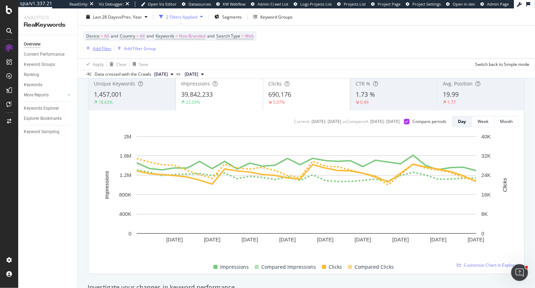
click at [98, 50] on div "Add Filter" at bounding box center [102, 48] width 19 height 6
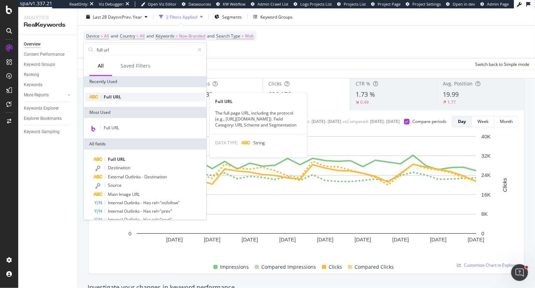
type input "full url"
click at [122, 97] on div "Full URL" at bounding box center [145, 97] width 120 height 8
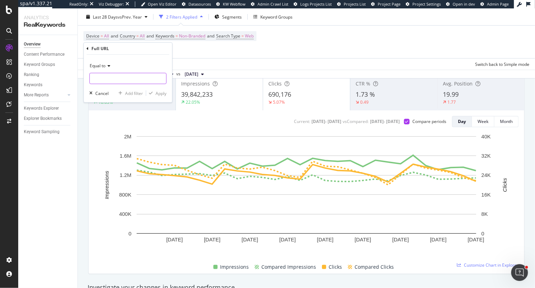
click at [120, 79] on input "text" at bounding box center [128, 78] width 76 height 11
type input "/promotion"
click at [156, 96] on button "Apply" at bounding box center [156, 93] width 20 height 7
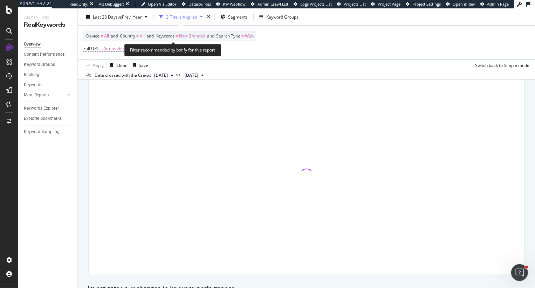
scroll to position [49, 0]
click at [190, 35] on span "Non-Branded" at bounding box center [192, 36] width 26 height 10
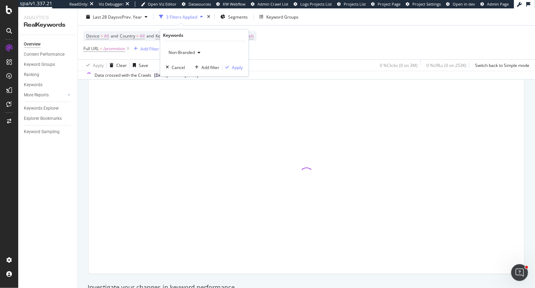
click at [174, 55] on span "Non-Branded" at bounding box center [180, 52] width 29 height 6
click at [175, 52] on span "Non-Branded" at bounding box center [180, 52] width 29 height 6
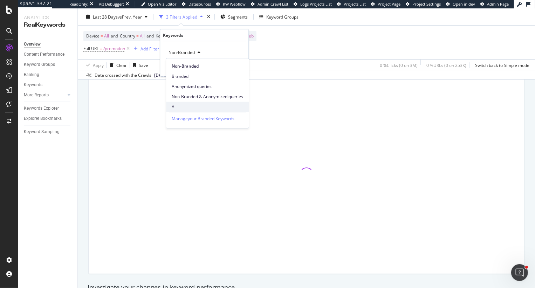
click at [178, 109] on span "All" at bounding box center [207, 107] width 71 height 6
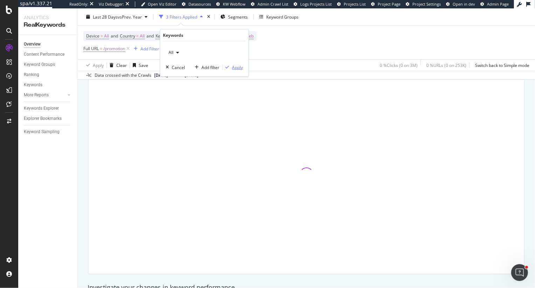
click at [233, 69] on div "Apply" at bounding box center [237, 67] width 11 height 6
click at [99, 48] on span "Full URL = /promotion" at bounding box center [104, 49] width 42 height 6
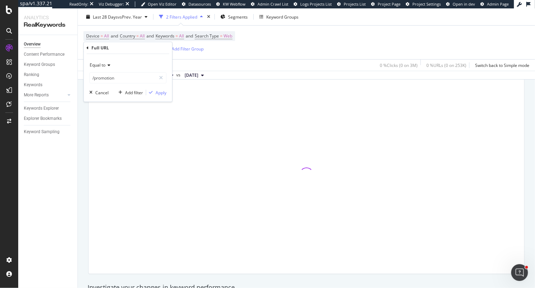
click at [98, 64] on span "Equal to" at bounding box center [98, 65] width 16 height 6
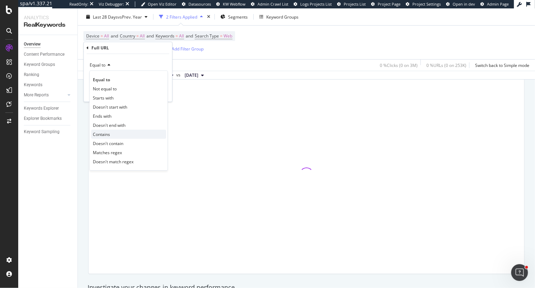
click at [110, 133] on div "Contains" at bounding box center [128, 134] width 75 height 9
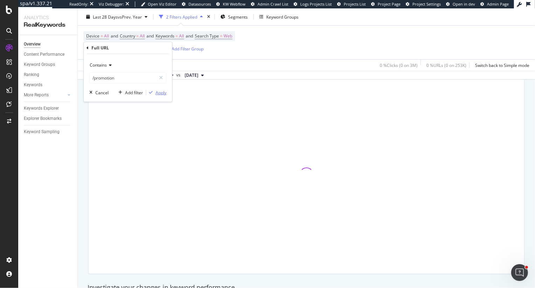
click at [162, 93] on div "Apply" at bounding box center [160, 93] width 11 height 6
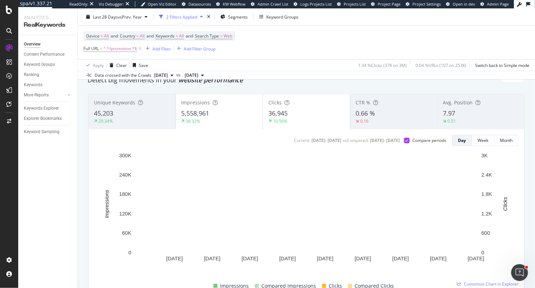
scroll to position [28, 0]
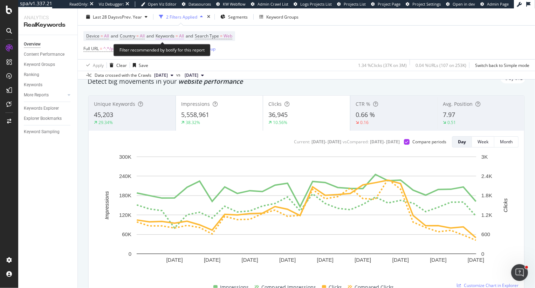
click at [184, 35] on span "All" at bounding box center [181, 36] width 5 height 10
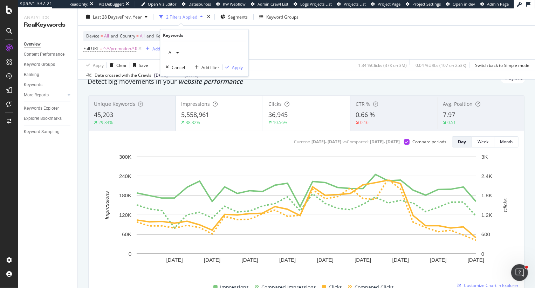
click at [176, 53] on icon "button" at bounding box center [177, 52] width 3 height 4
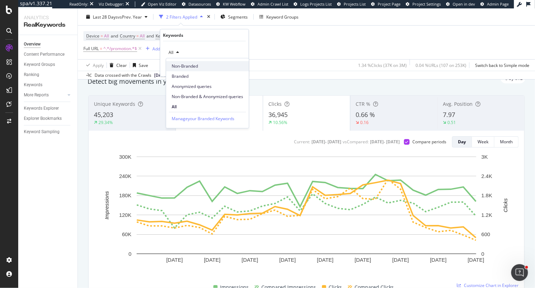
click at [179, 66] on span "Non-Branded" at bounding box center [207, 66] width 71 height 6
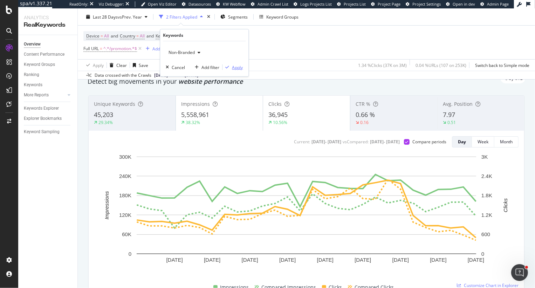
click at [239, 68] on div "Apply" at bounding box center [237, 67] width 11 height 6
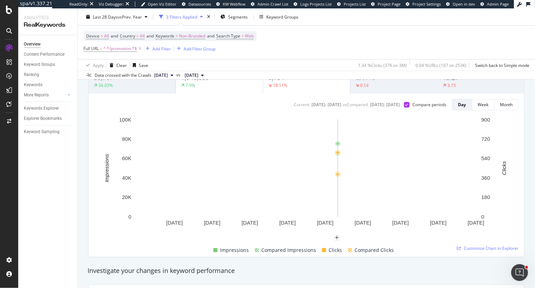
scroll to position [74, 0]
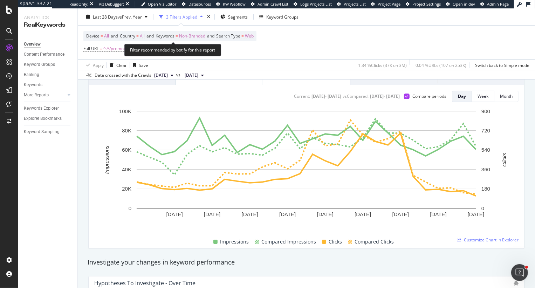
click at [193, 37] on span "Non-Branded" at bounding box center [192, 36] width 26 height 10
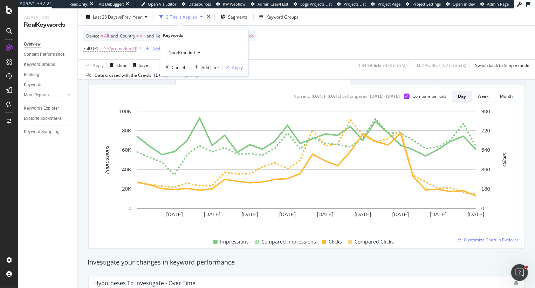
click at [179, 53] on span "Non-Branded" at bounding box center [180, 52] width 29 height 6
click at [184, 79] on div "Branded" at bounding box center [207, 76] width 83 height 10
click at [238, 66] on div "Apply" at bounding box center [237, 67] width 11 height 6
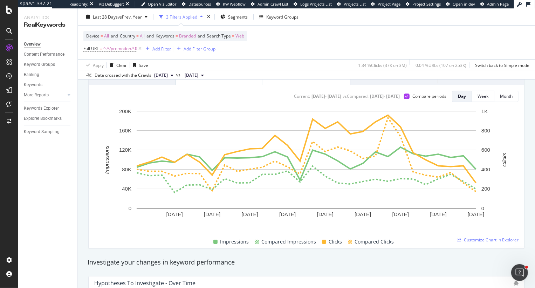
click at [159, 49] on div "Add Filter" at bounding box center [161, 49] width 19 height 6
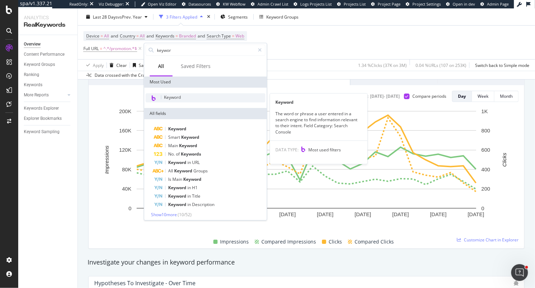
type input "keywor"
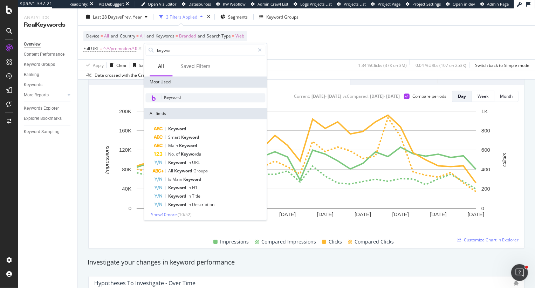
click at [176, 96] on span "Keyword" at bounding box center [172, 97] width 17 height 6
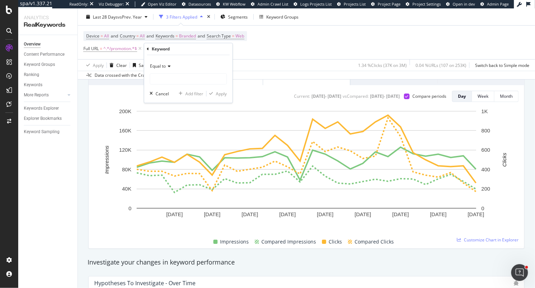
click at [160, 65] on span "Equal to" at bounding box center [158, 66] width 16 height 6
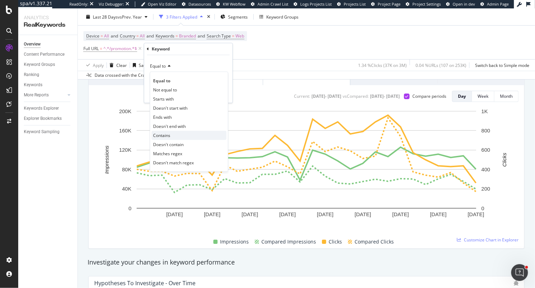
click at [171, 136] on div "Contains" at bounding box center [188, 135] width 75 height 9
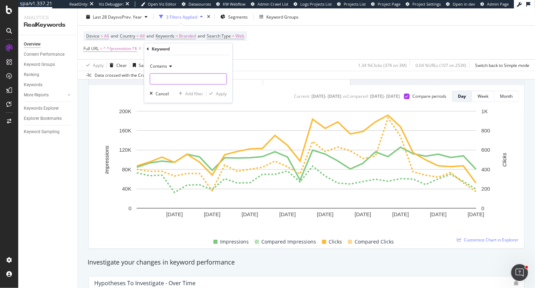
click at [171, 82] on input "text" at bounding box center [188, 78] width 76 height 11
type input "[DATE]"
click at [219, 93] on div "Apply" at bounding box center [221, 94] width 11 height 6
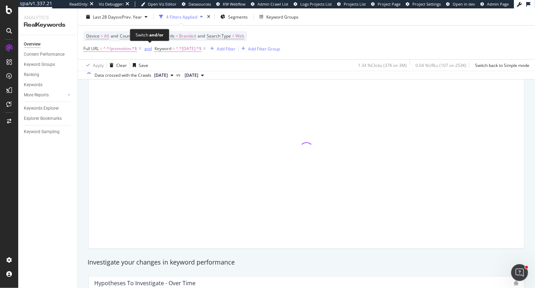
click at [148, 49] on div "and" at bounding box center [147, 49] width 7 height 6
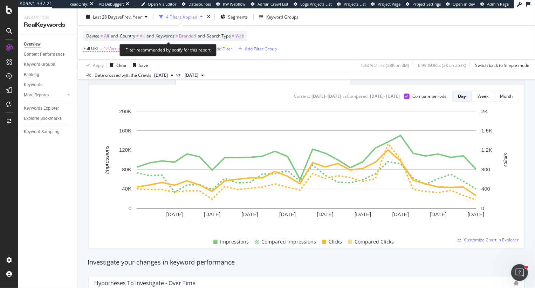
click at [187, 35] on span "Branded" at bounding box center [187, 36] width 17 height 10
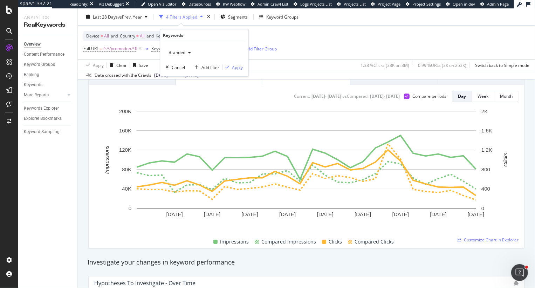
click at [179, 50] on span "Branded" at bounding box center [176, 52] width 20 height 6
click at [182, 65] on span "Non-Branded" at bounding box center [207, 66] width 71 height 6
click at [232, 69] on div "Apply" at bounding box center [237, 67] width 11 height 6
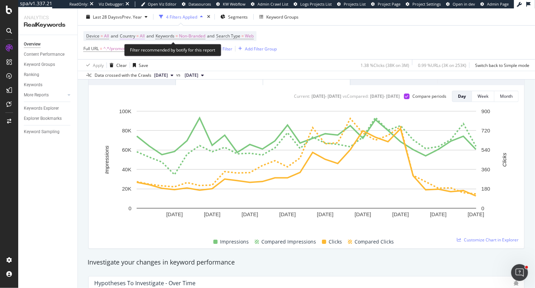
click at [143, 36] on span "All" at bounding box center [142, 36] width 5 height 10
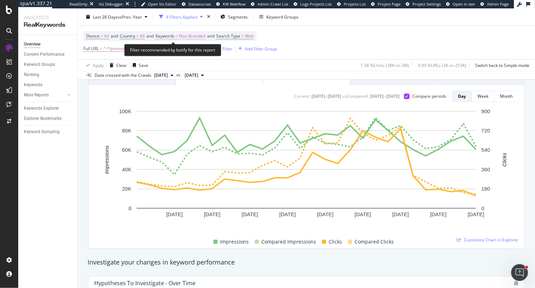
click at [194, 35] on span "Non-Branded" at bounding box center [192, 36] width 26 height 10
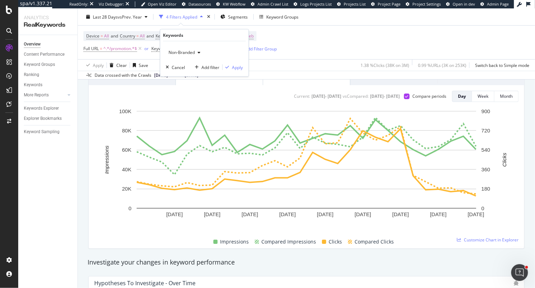
click at [179, 50] on span "Non-Branded" at bounding box center [180, 52] width 29 height 6
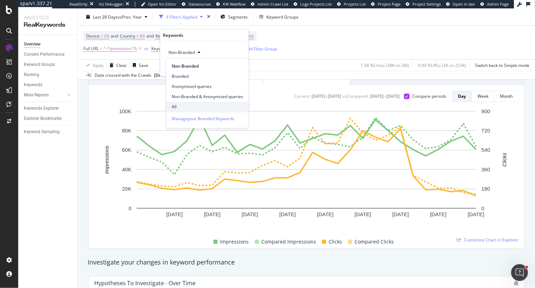
click at [179, 106] on span "All" at bounding box center [207, 107] width 71 height 6
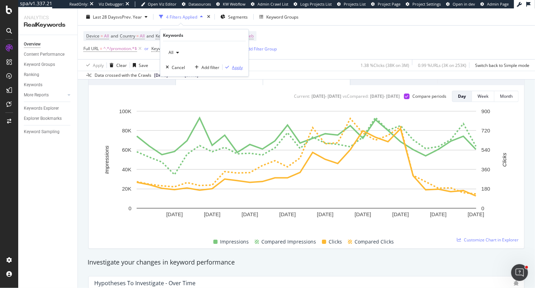
click at [233, 65] on div "Apply" at bounding box center [237, 67] width 11 height 6
